Goal: Transaction & Acquisition: Purchase product/service

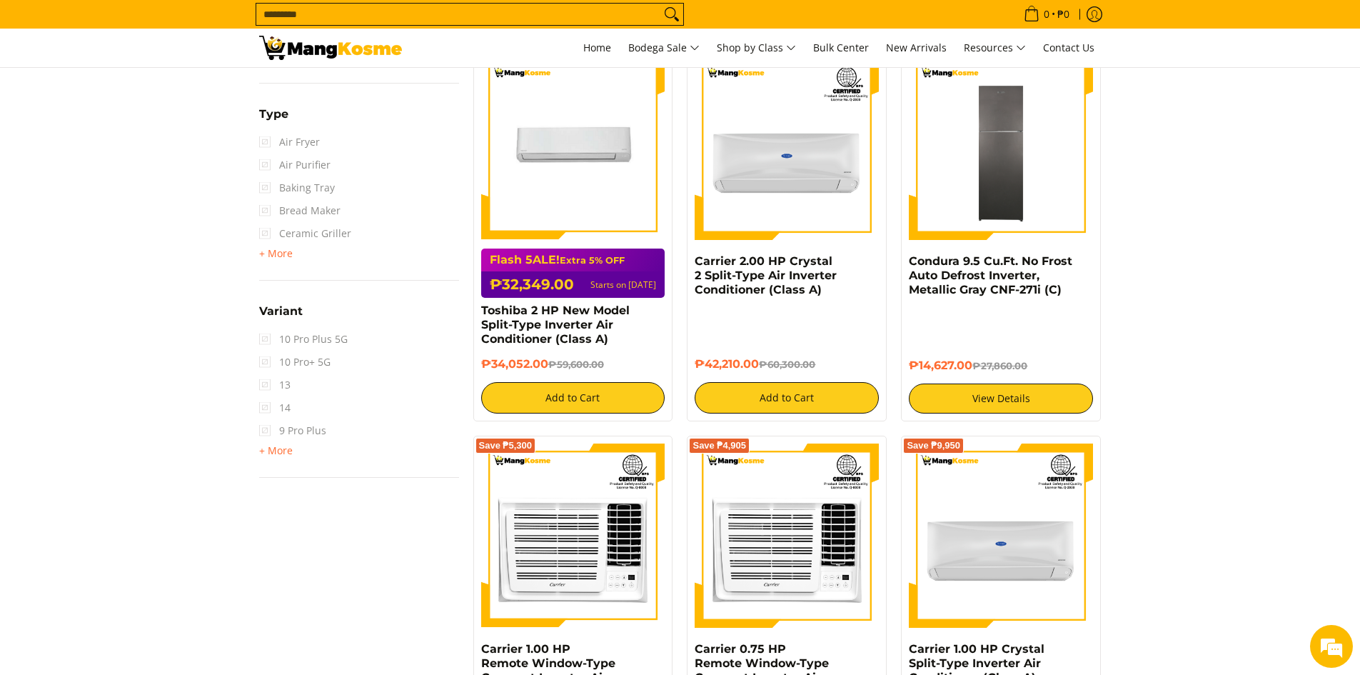
scroll to position [1928, 0]
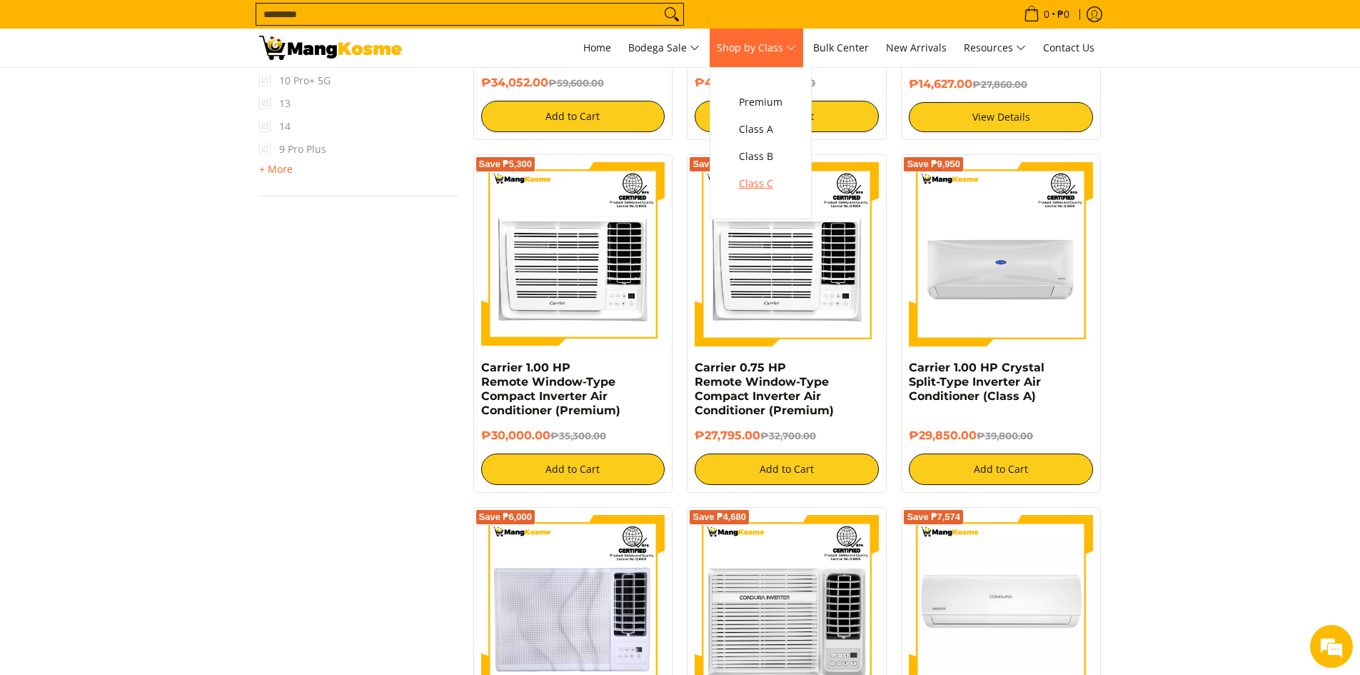
click at [765, 189] on span "Class C" at bounding box center [761, 184] width 44 height 18
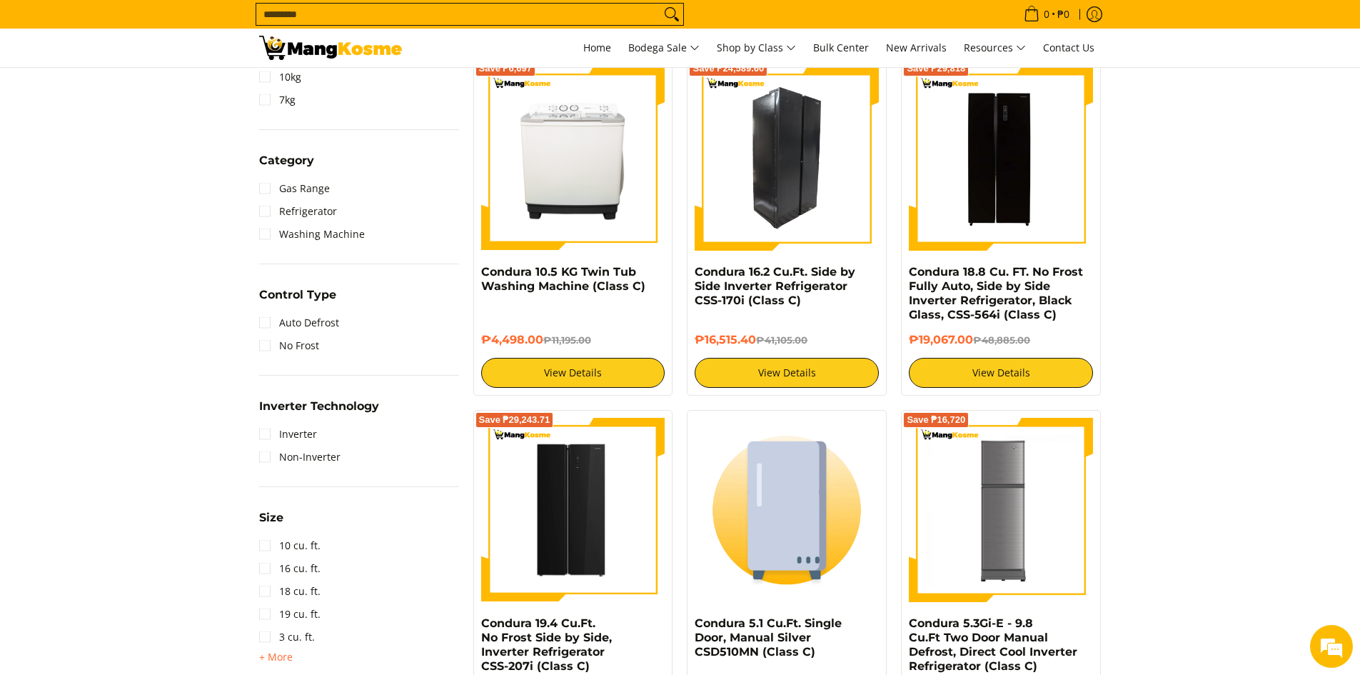
scroll to position [714, 0]
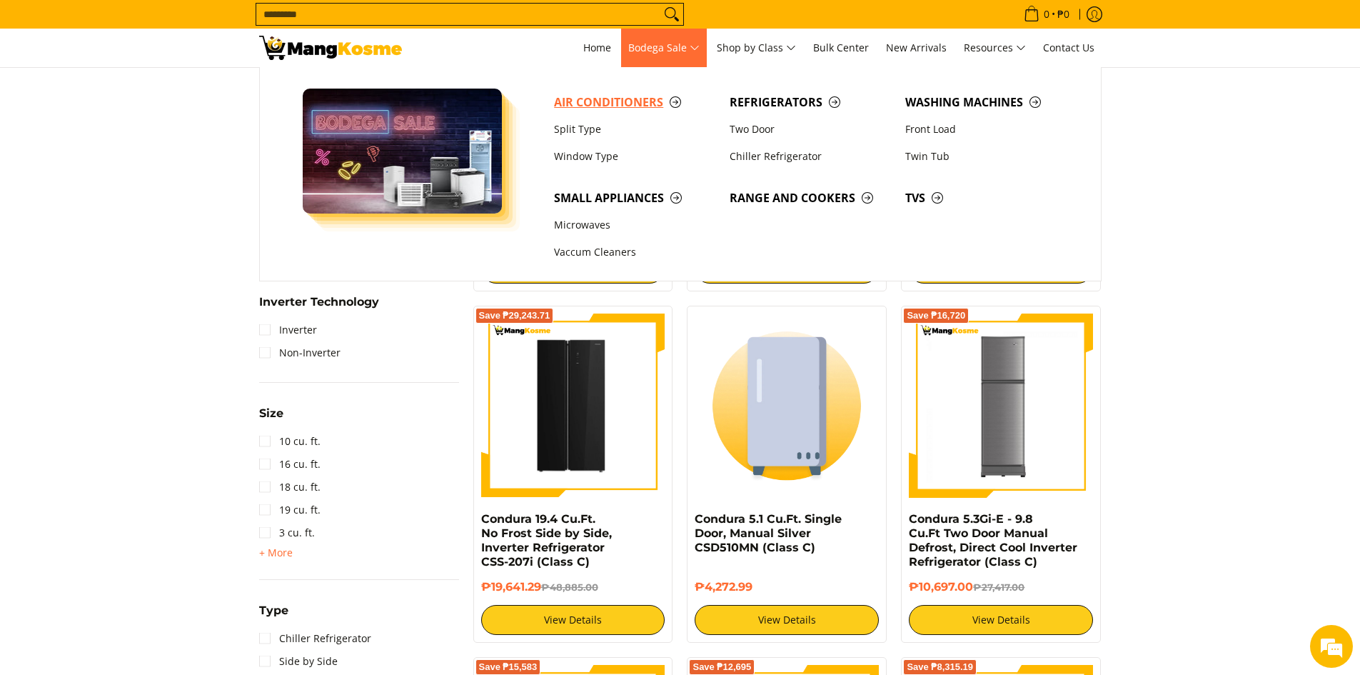
drag, startPoint x: 569, startPoint y: 110, endPoint x: 576, endPoint y: 107, distance: 7.7
click at [570, 111] on span "Air Conditioners" at bounding box center [634, 103] width 161 height 18
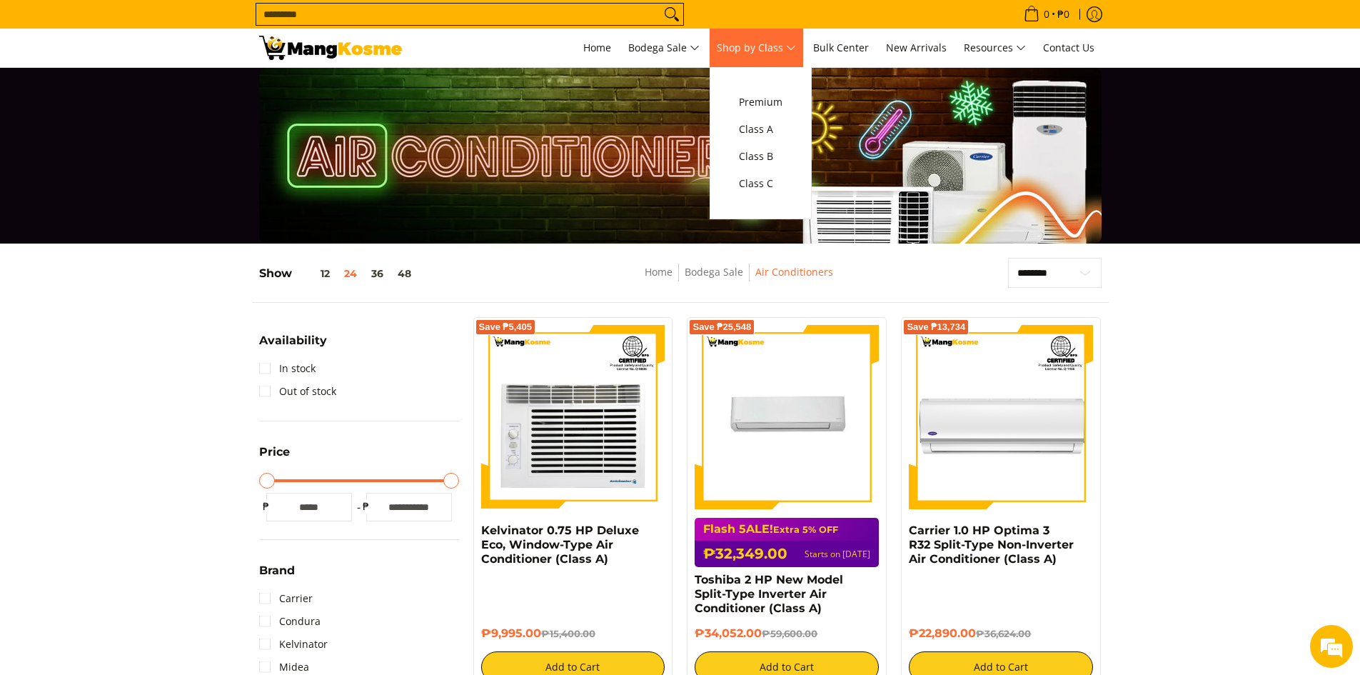
click at [784, 42] on span "Shop by Class" at bounding box center [756, 48] width 79 height 18
click at [770, 182] on span "Class C" at bounding box center [761, 184] width 44 height 18
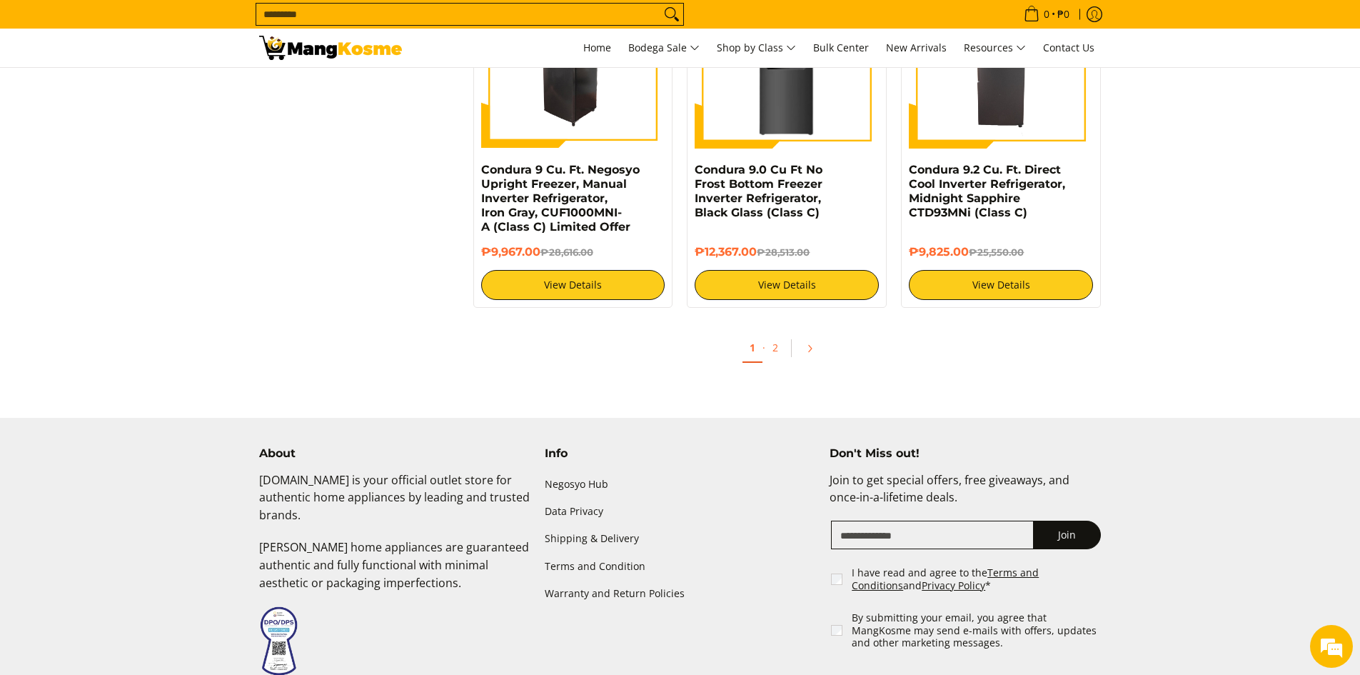
scroll to position [2978, 0]
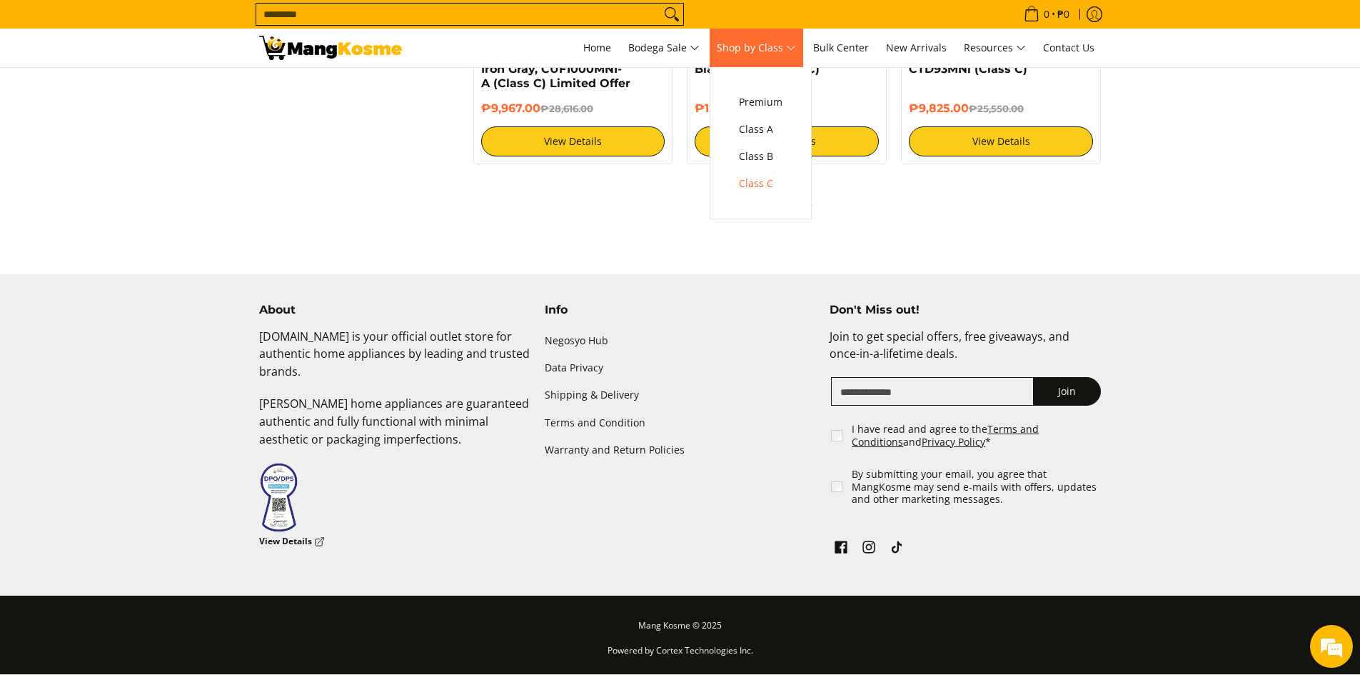
click at [772, 47] on span "Shop by Class" at bounding box center [756, 48] width 79 height 18
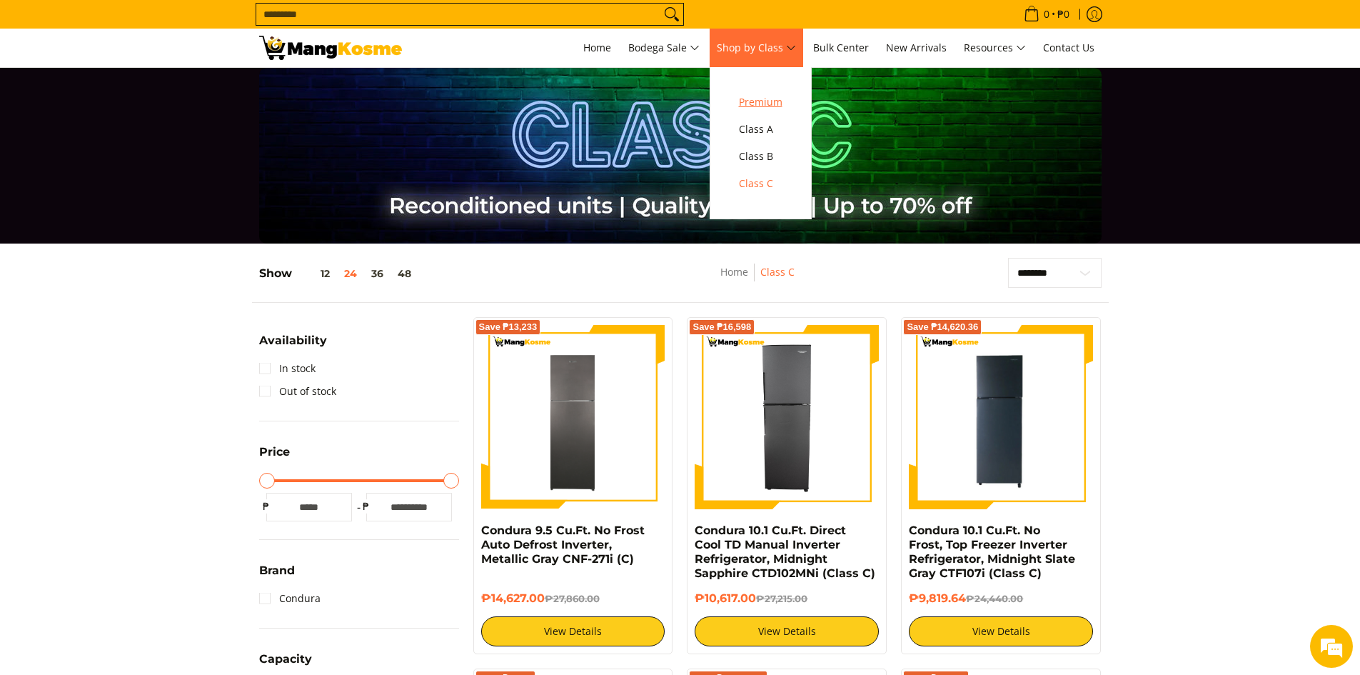
click at [775, 107] on span "Premium" at bounding box center [761, 103] width 44 height 18
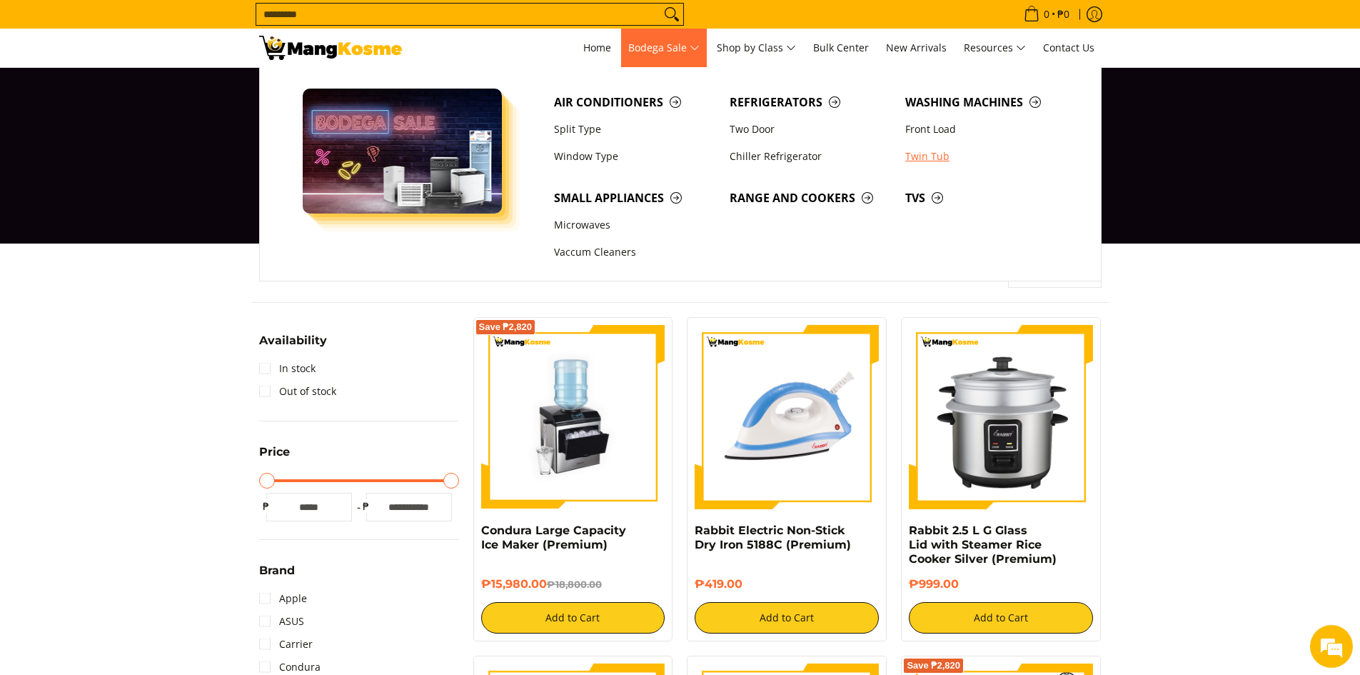
click at [942, 150] on link "Twin Tub" at bounding box center [986, 156] width 176 height 27
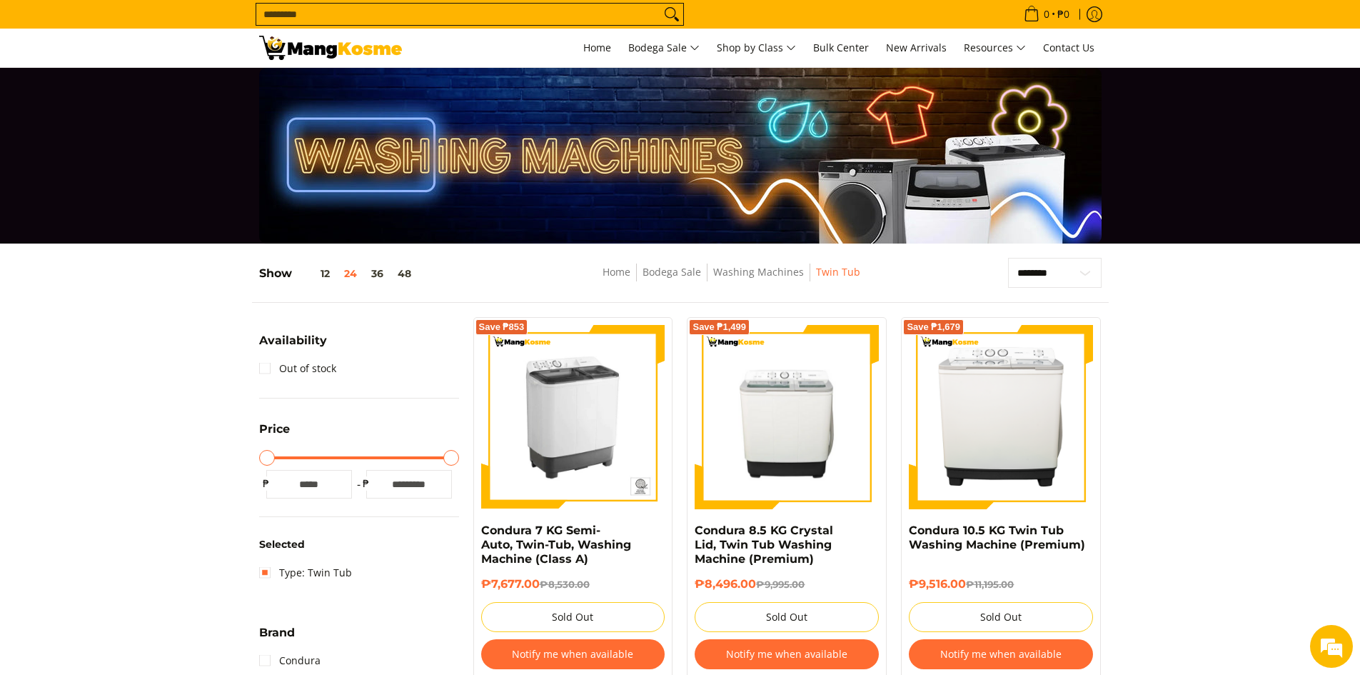
click at [596, 388] on img at bounding box center [573, 417] width 184 height 184
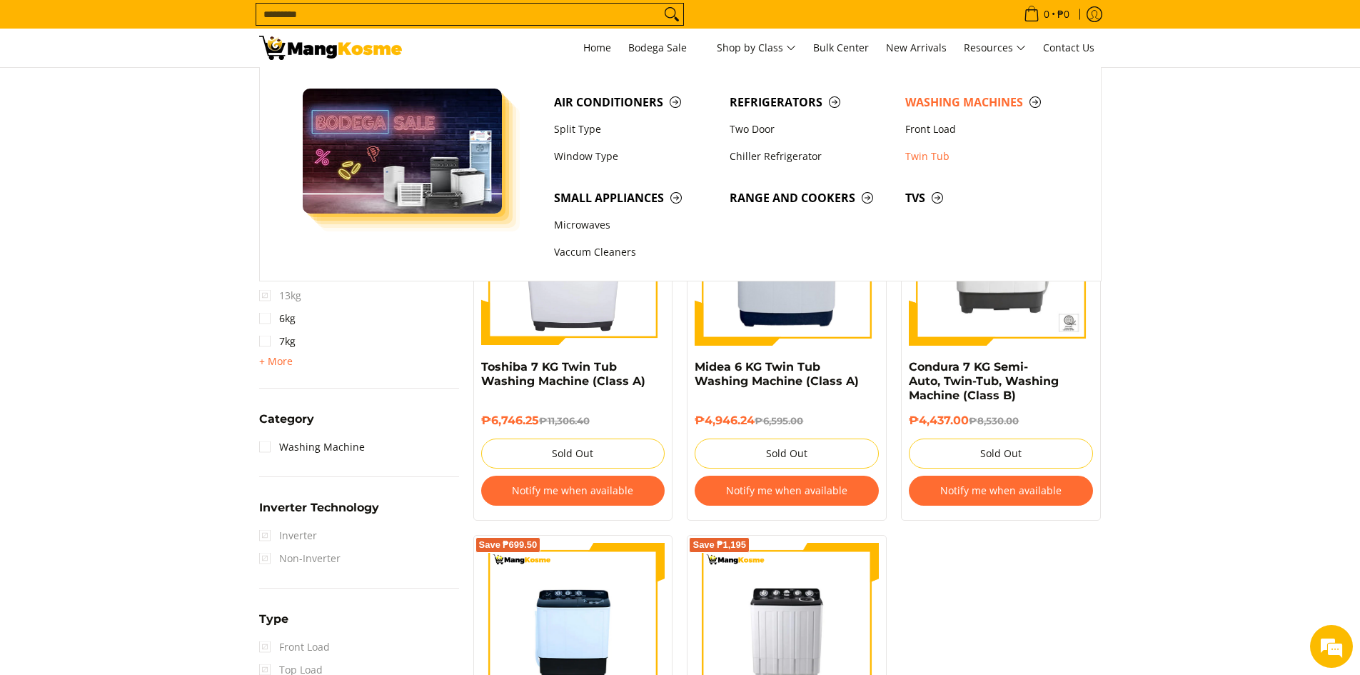
scroll to position [643, 0]
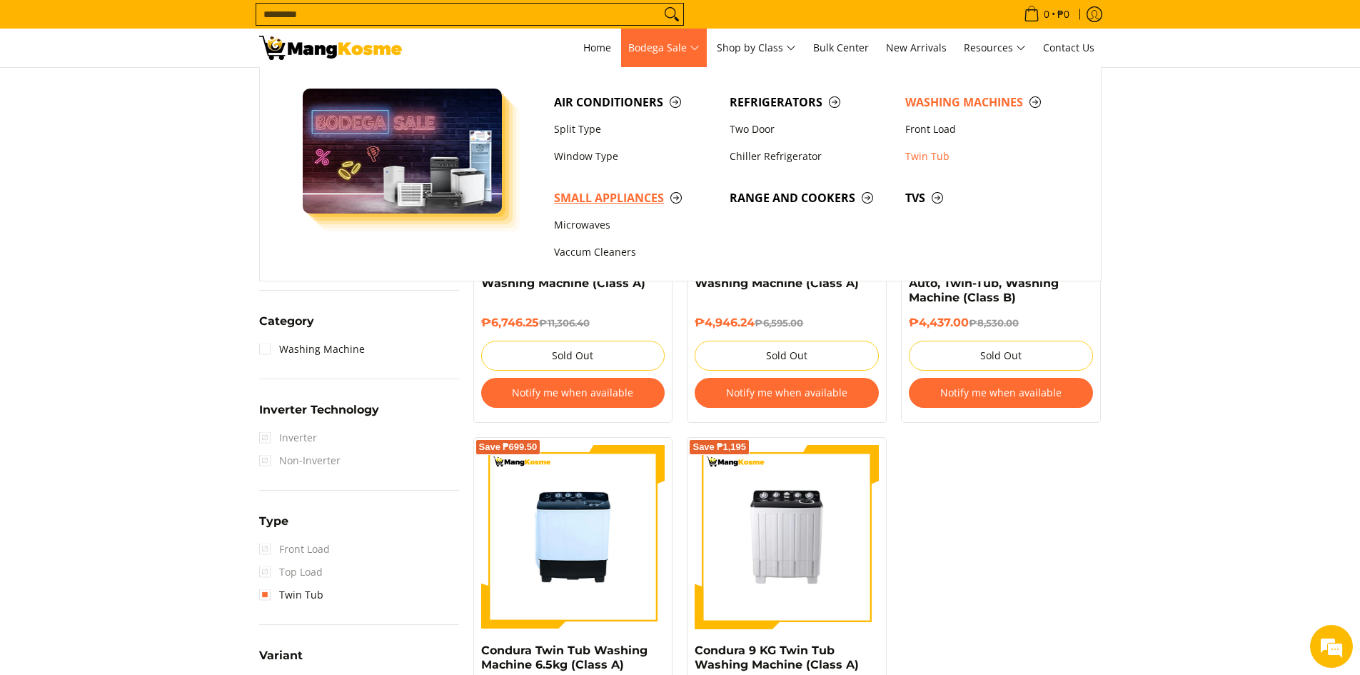
click at [604, 209] on link "Small Appliances" at bounding box center [635, 197] width 176 height 27
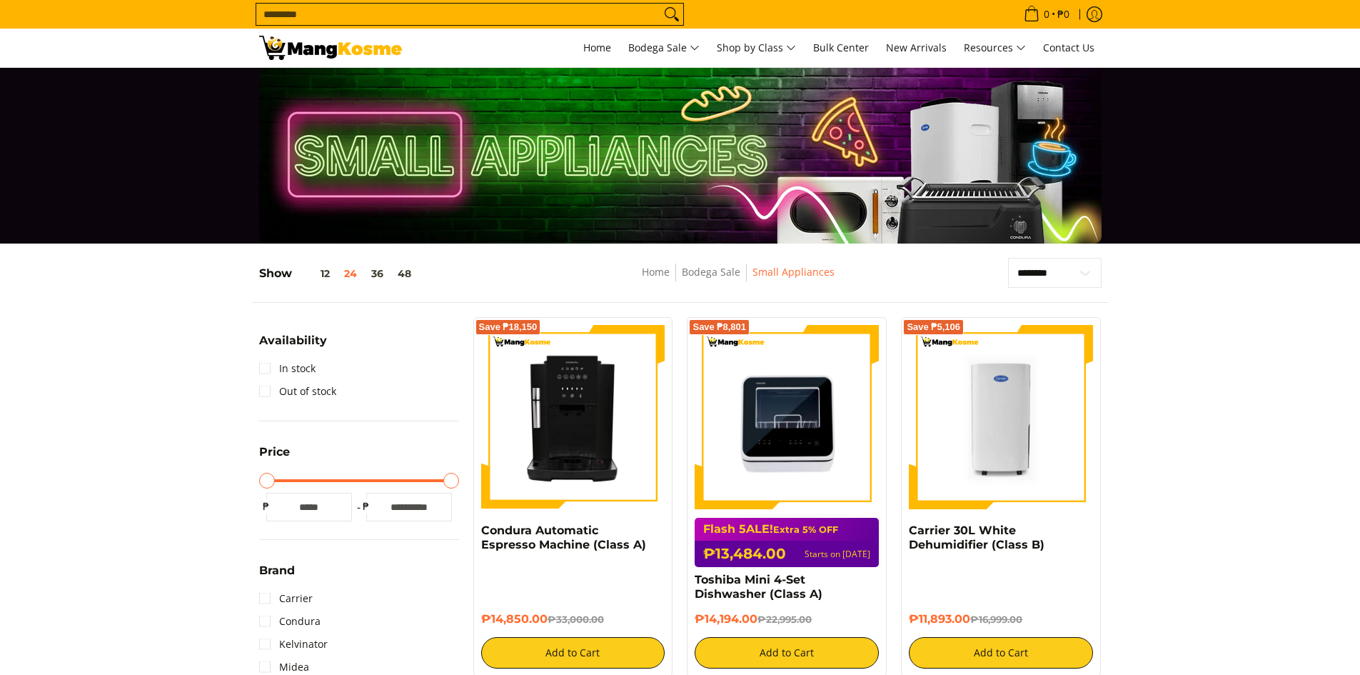
scroll to position [357, 0]
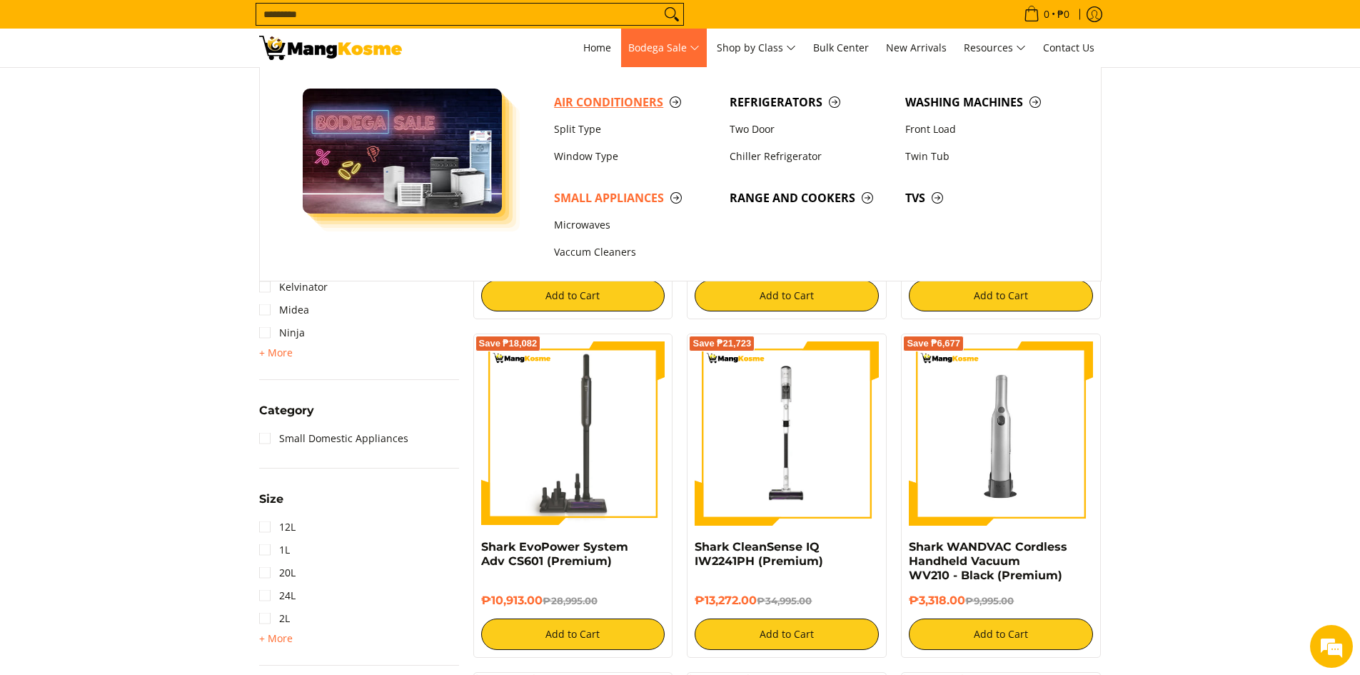
click at [609, 101] on span "Air Conditioners" at bounding box center [634, 103] width 161 height 18
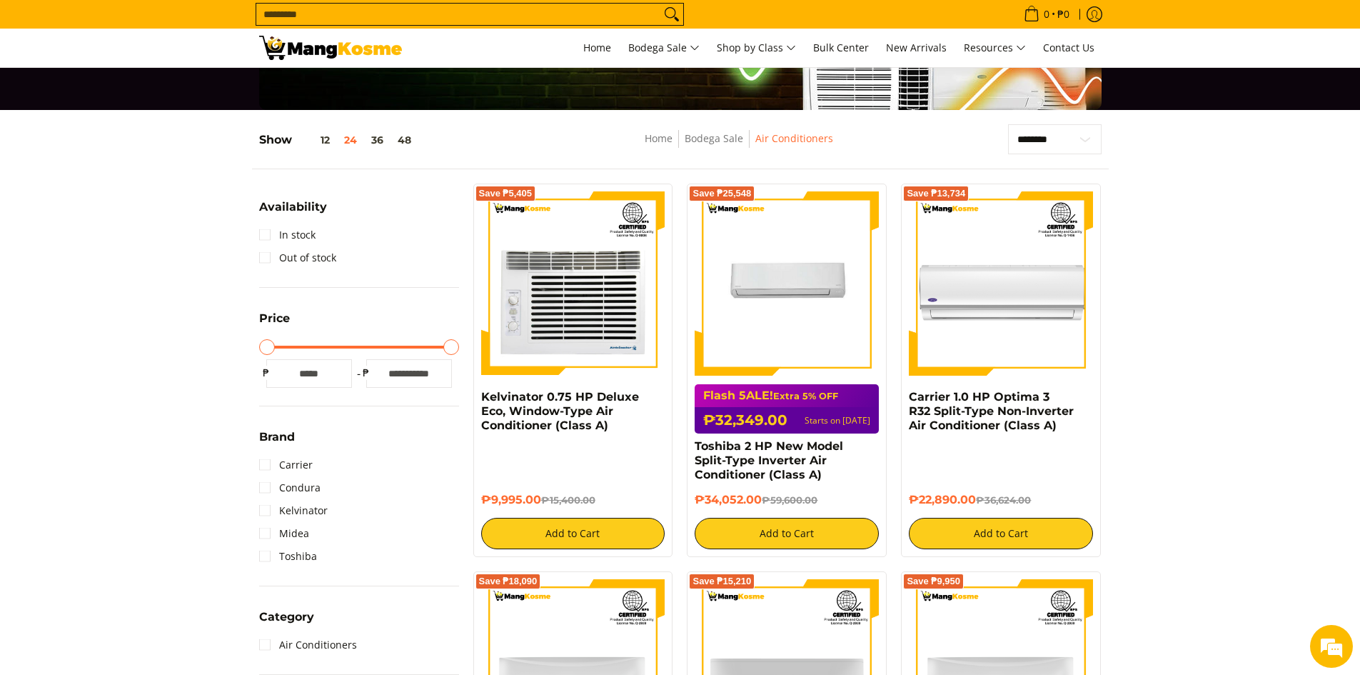
scroll to position [214, 0]
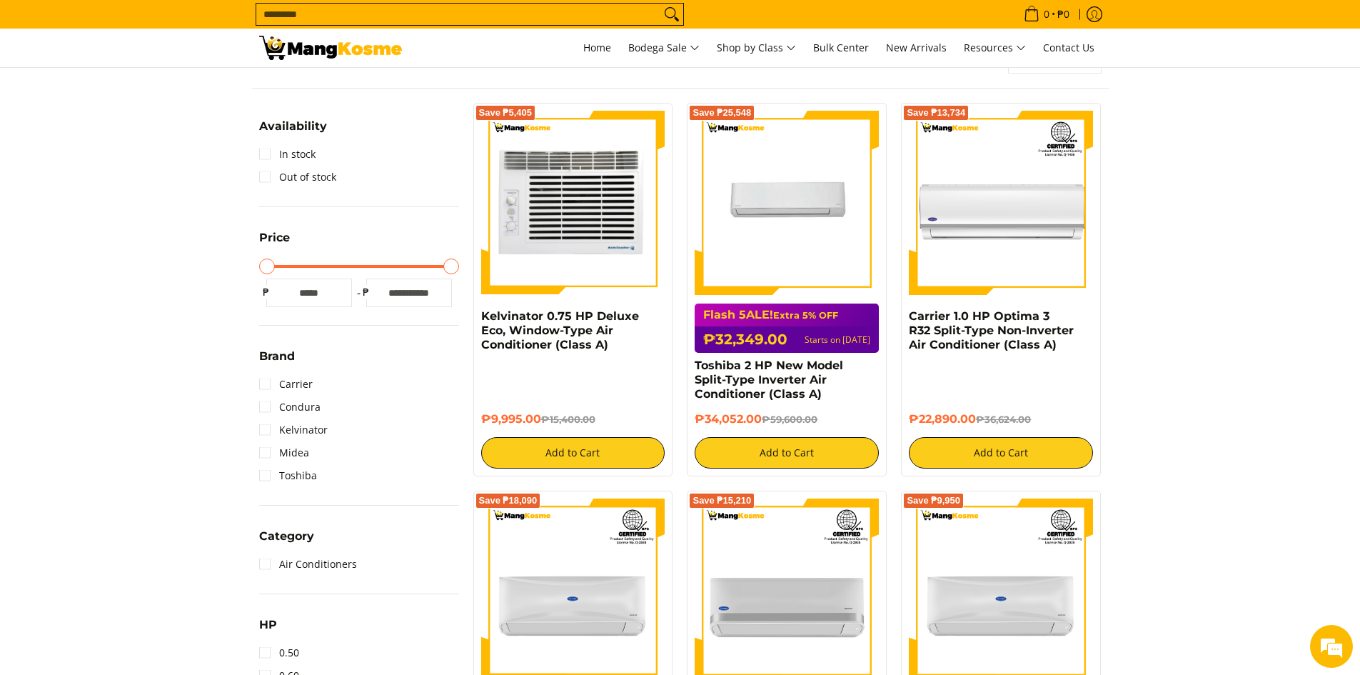
click at [559, 218] on img at bounding box center [573, 203] width 184 height 184
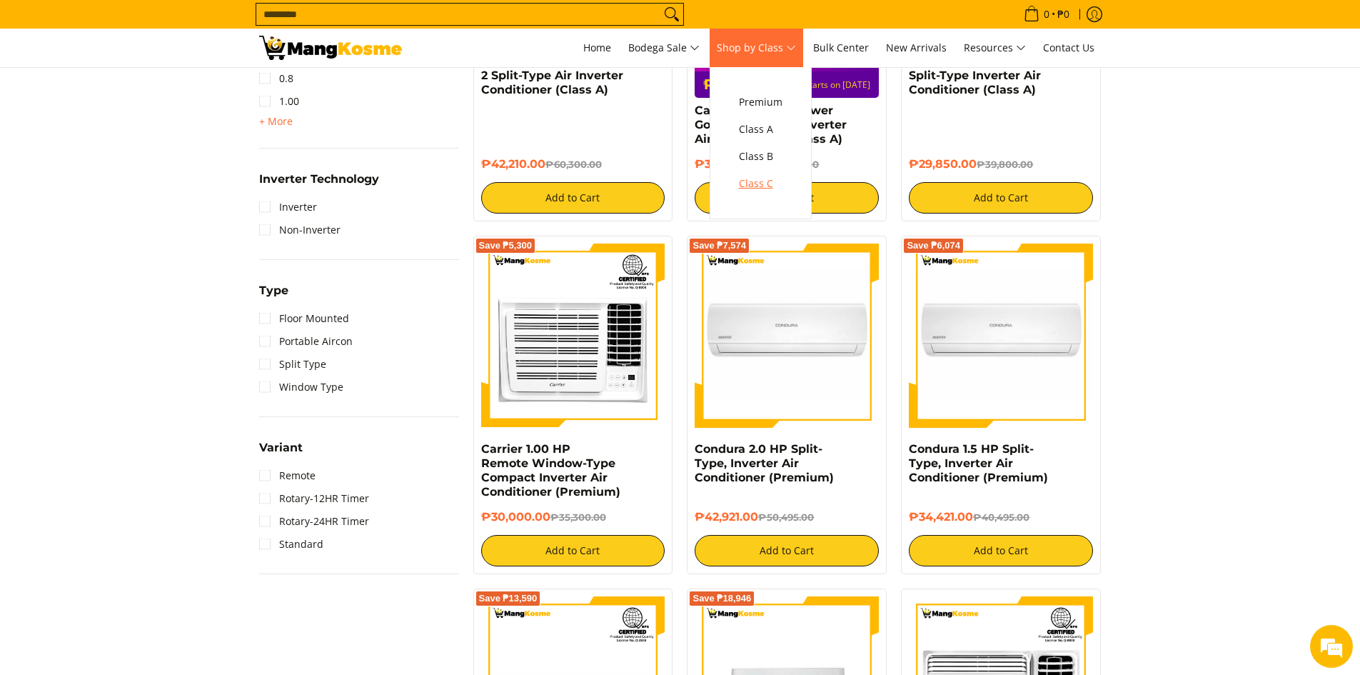
click at [752, 181] on span "Class C" at bounding box center [761, 184] width 44 height 18
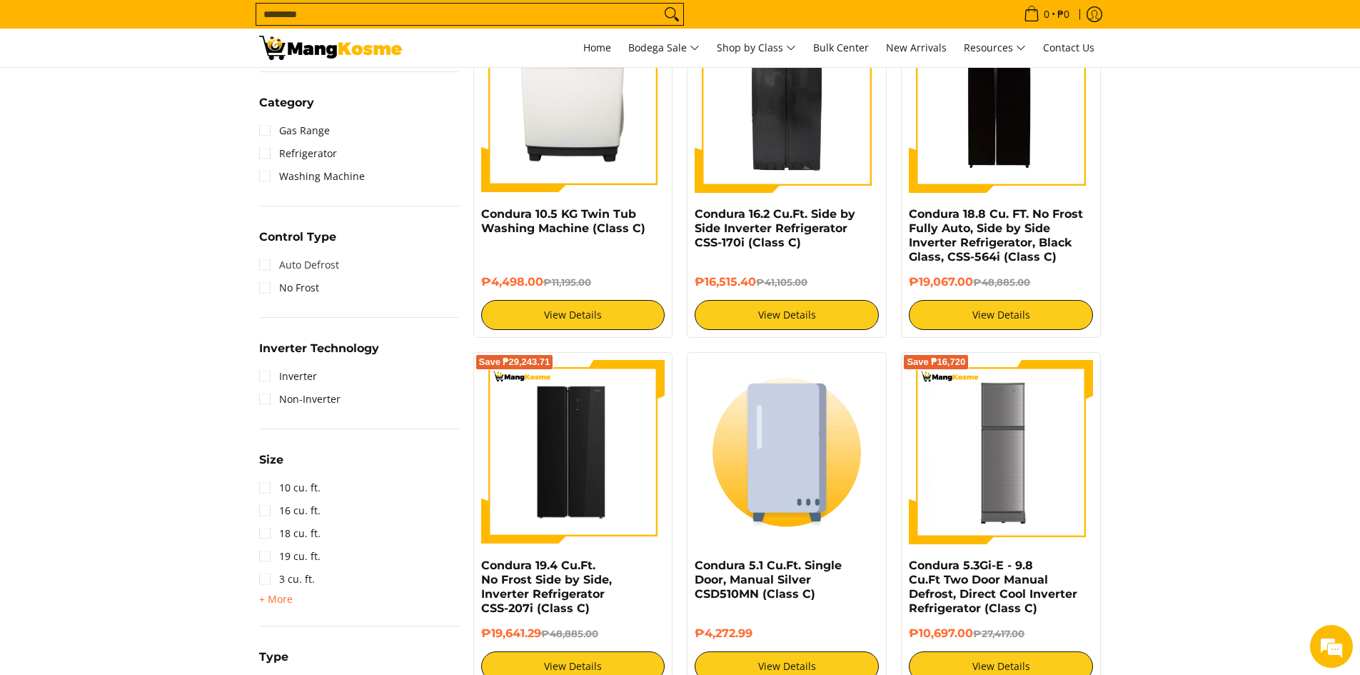
scroll to position [643, 0]
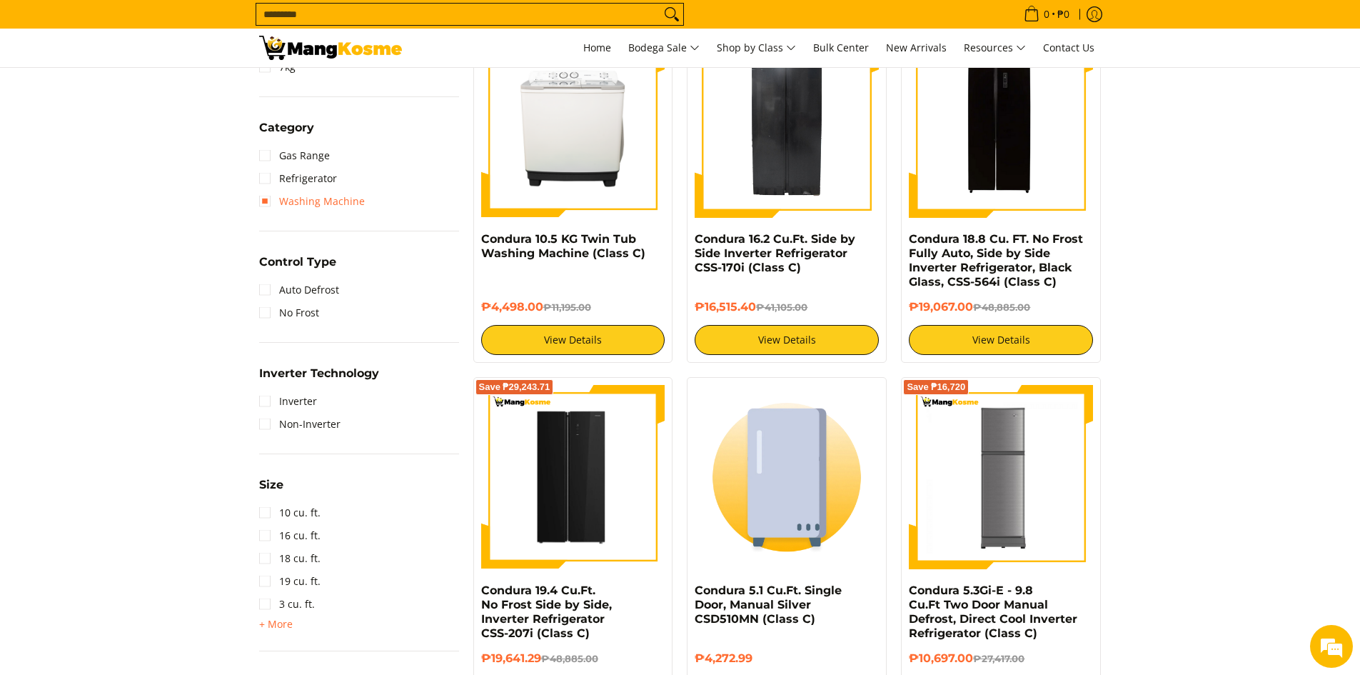
click at [332, 197] on link "Washing Machine" at bounding box center [312, 201] width 106 height 23
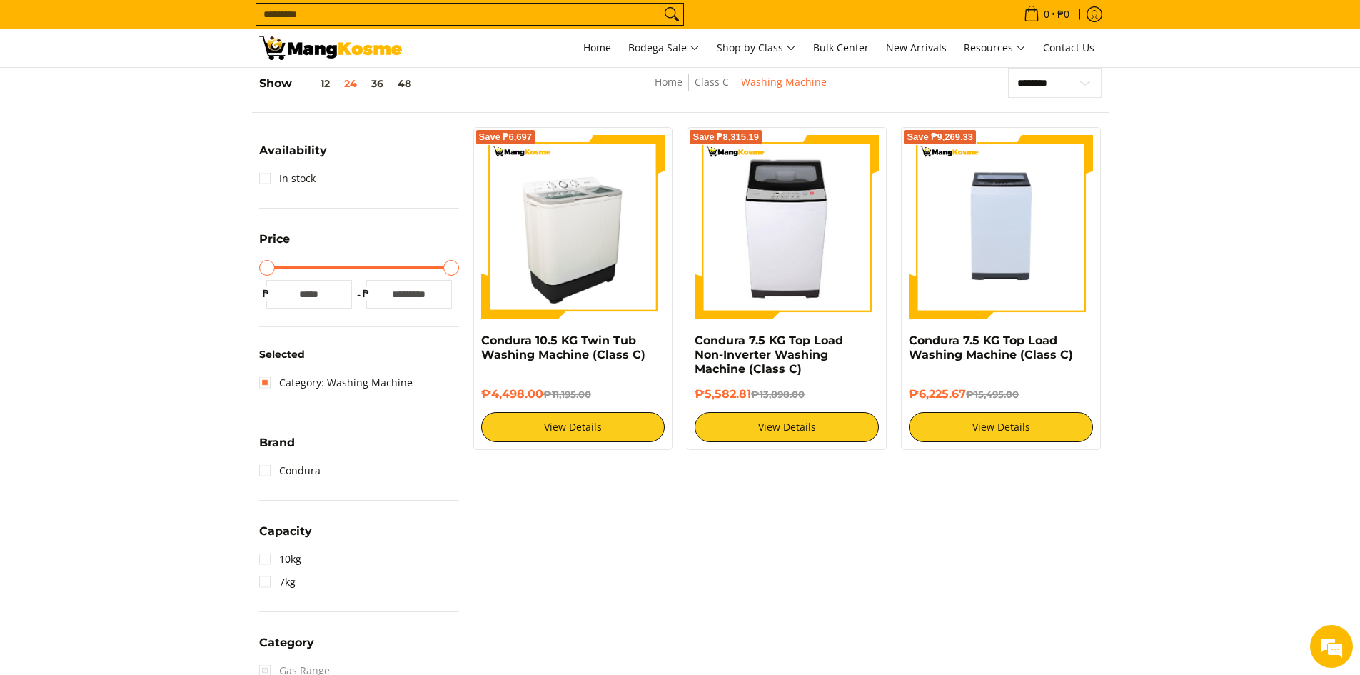
click at [612, 274] on img at bounding box center [573, 227] width 184 height 184
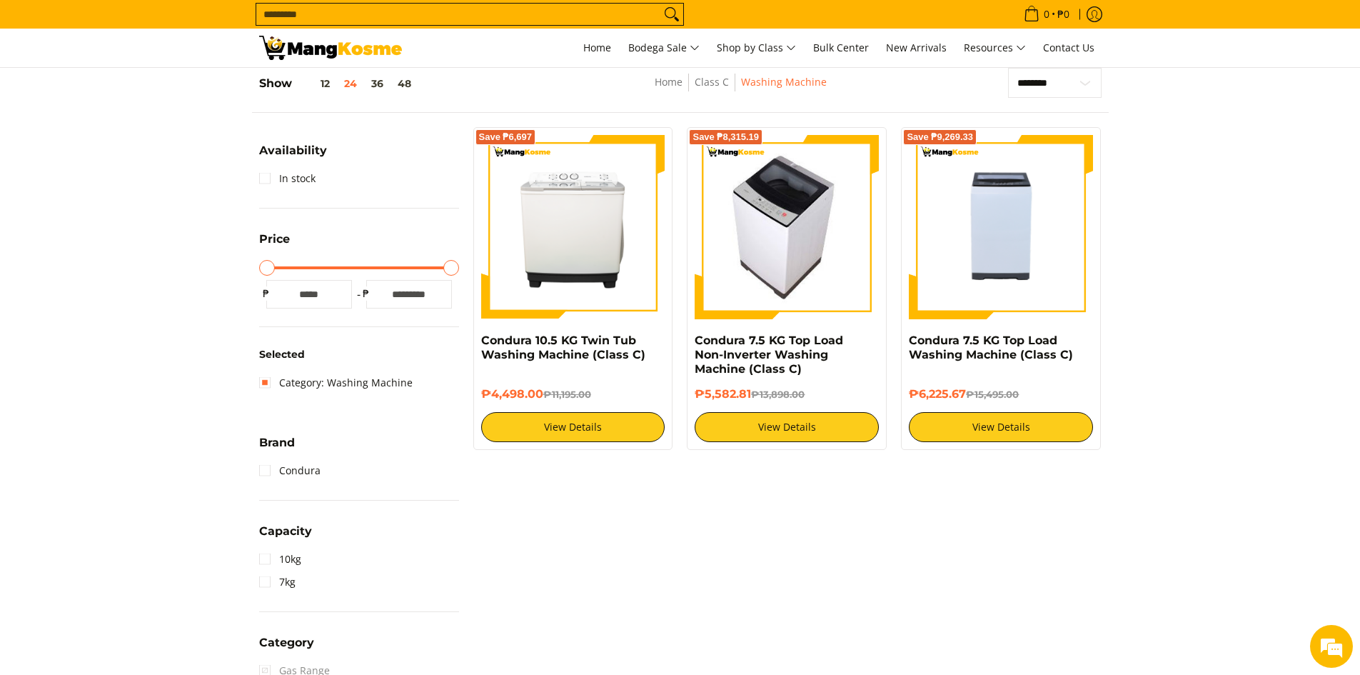
click at [791, 234] on img at bounding box center [787, 227] width 164 height 184
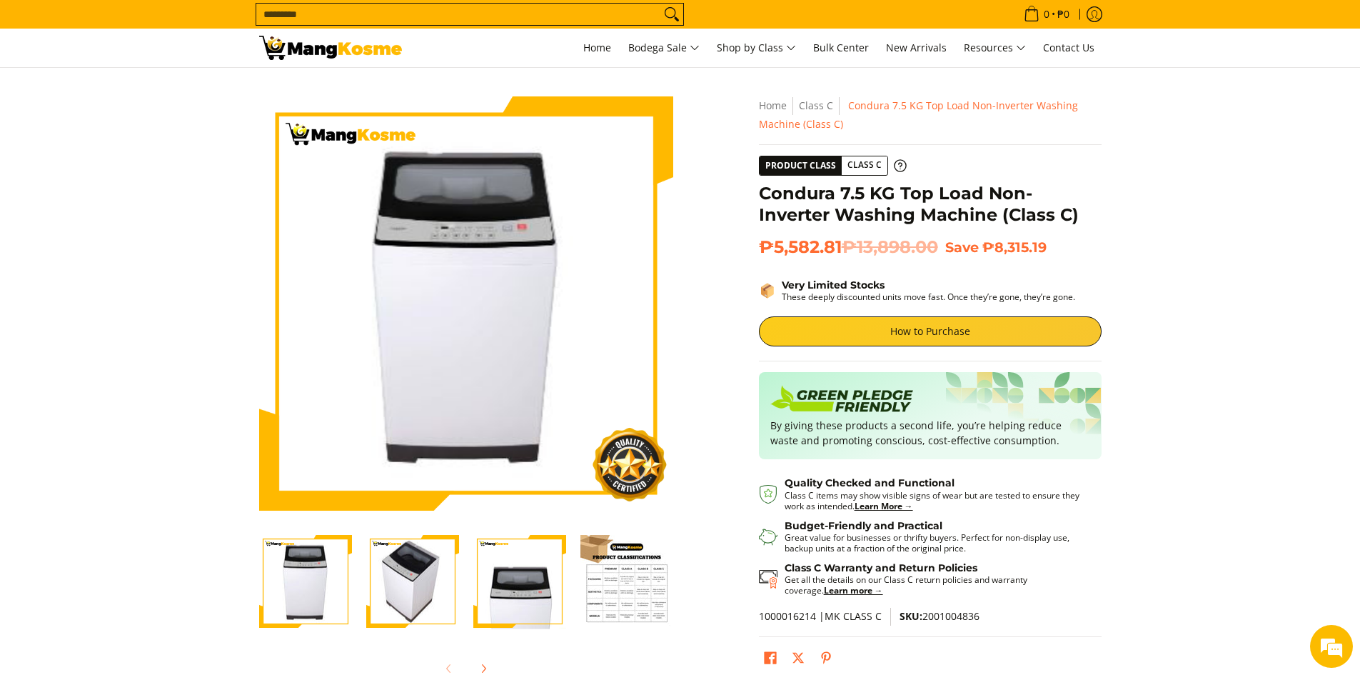
click at [497, 242] on img at bounding box center [466, 303] width 388 height 414
click at [473, 224] on img at bounding box center [466, 303] width 388 height 414
click at [485, 296] on img at bounding box center [466, 303] width 388 height 414
